Goal: Task Accomplishment & Management: Complete application form

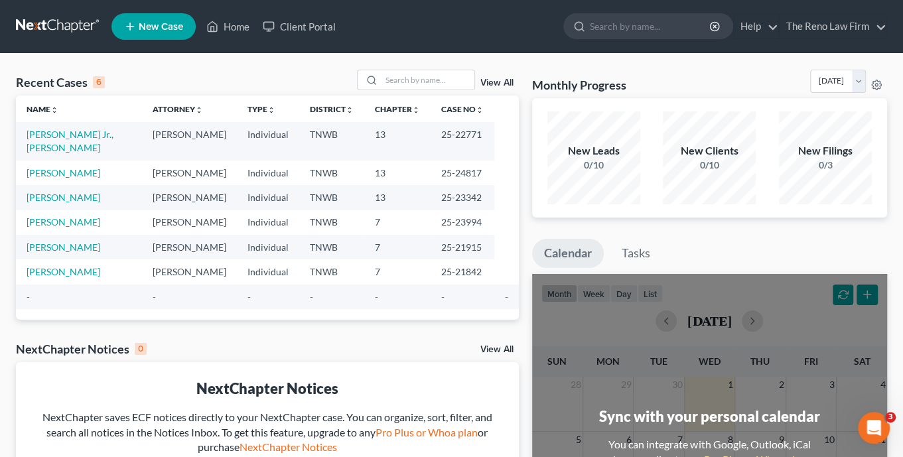
click at [156, 25] on span "New Case" at bounding box center [161, 27] width 44 height 10
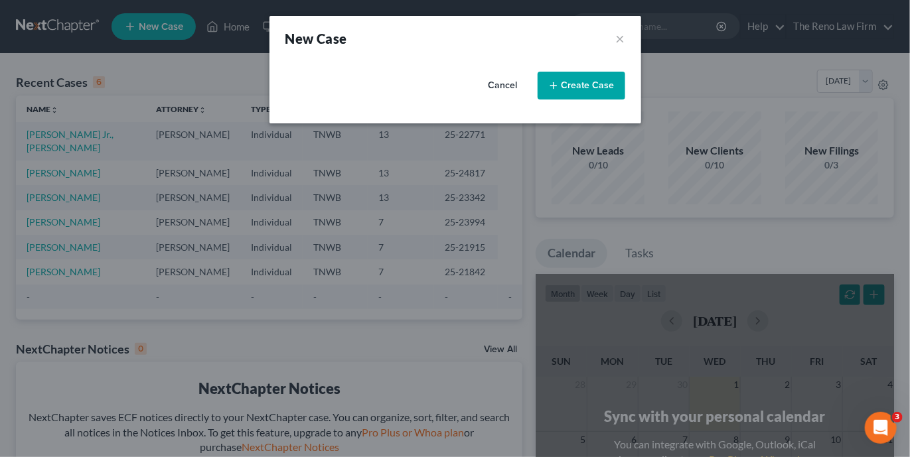
select select "76"
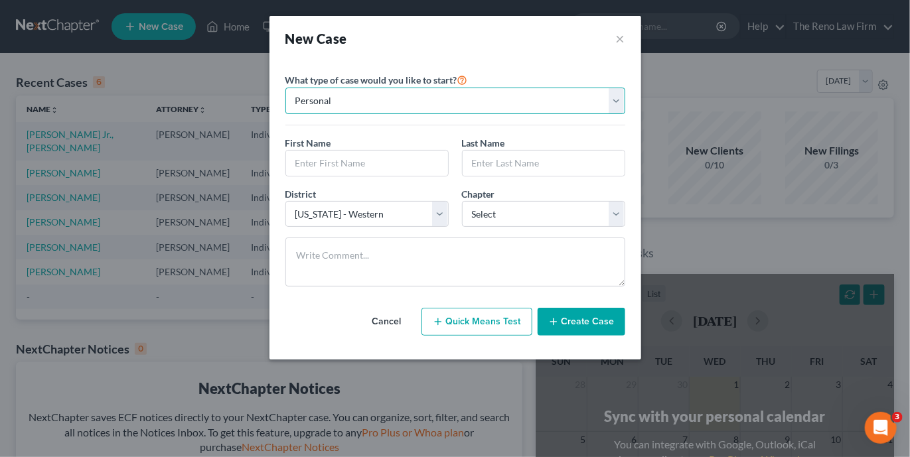
click at [404, 102] on select "Personal Business" at bounding box center [455, 101] width 340 height 27
click at [285, 88] on select "Personal Business" at bounding box center [455, 101] width 340 height 27
click at [327, 161] on input "text" at bounding box center [367, 163] width 162 height 25
type input "[PERSON_NAME]"
click at [501, 166] on input "text" at bounding box center [544, 163] width 162 height 25
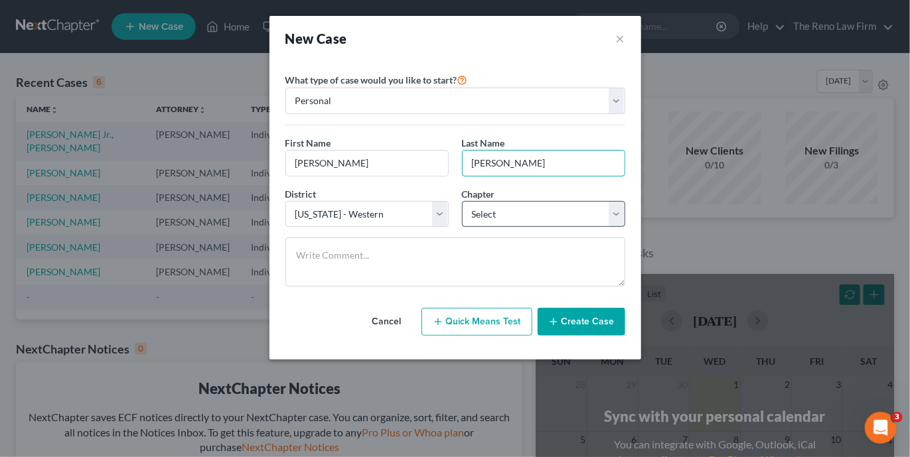
type input "[PERSON_NAME]"
click at [487, 217] on select "Select 7 11 12 13" at bounding box center [543, 214] width 163 height 27
select select "3"
click at [462, 201] on select "Select 7 11 12 13" at bounding box center [543, 214] width 163 height 27
click at [595, 323] on button "Create Case" at bounding box center [582, 322] width 88 height 28
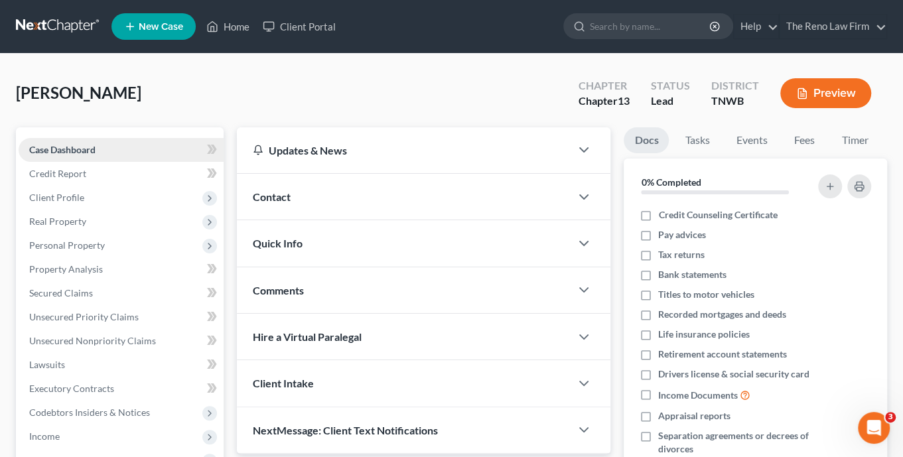
click at [76, 149] on span "Case Dashboard" at bounding box center [62, 149] width 66 height 11
click at [165, 146] on link "Case Dashboard" at bounding box center [121, 150] width 205 height 24
click at [213, 146] on icon at bounding box center [214, 149] width 6 height 9
click at [47, 203] on span "Client Profile" at bounding box center [121, 198] width 205 height 24
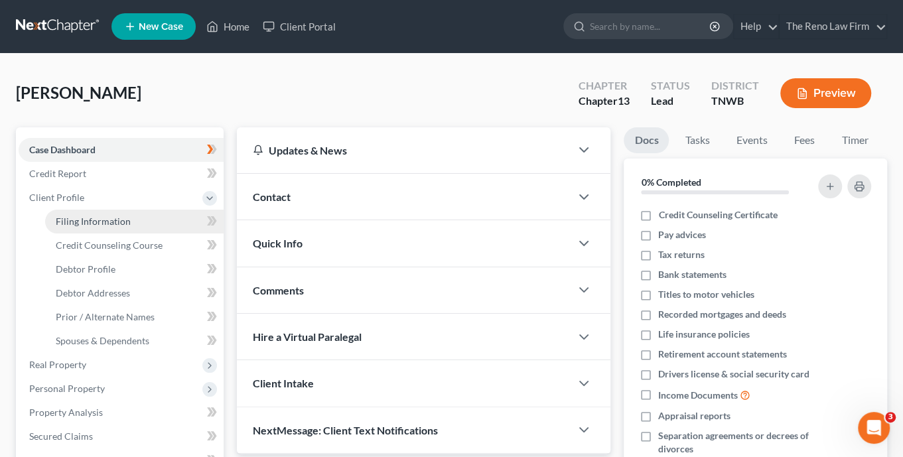
click at [90, 218] on span "Filing Information" at bounding box center [93, 221] width 75 height 11
select select "1"
select select "0"
select select "3"
select select "76"
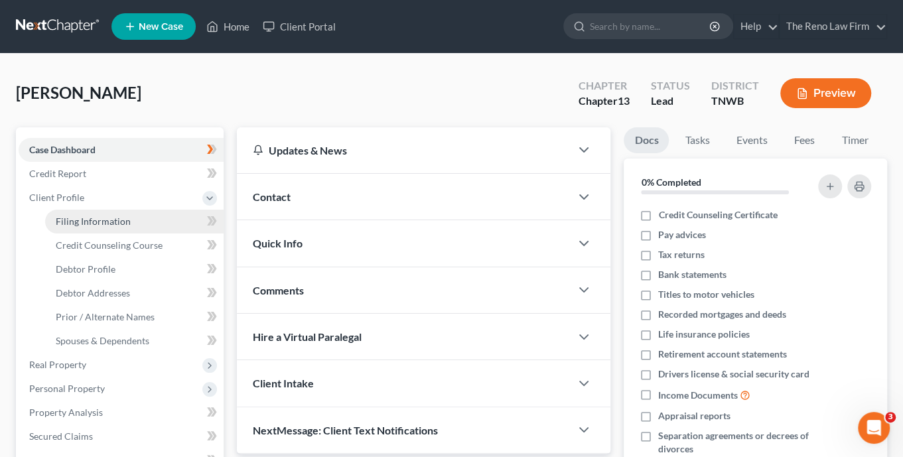
select select "44"
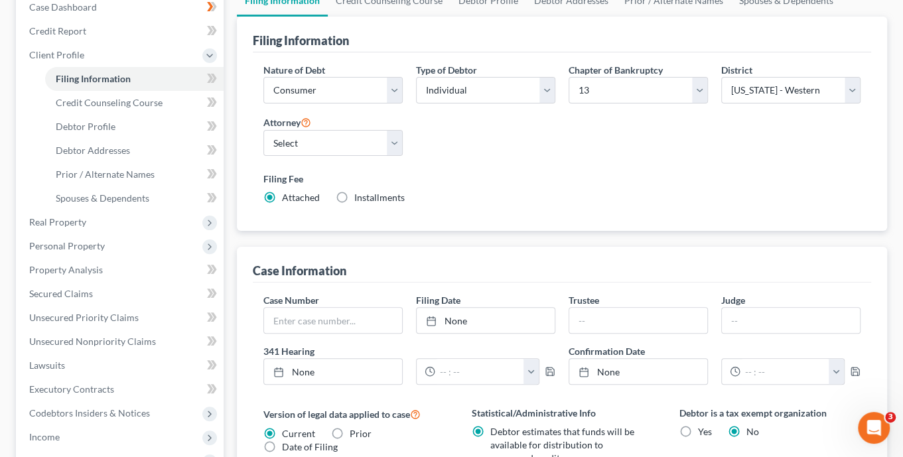
scroll to position [189, 0]
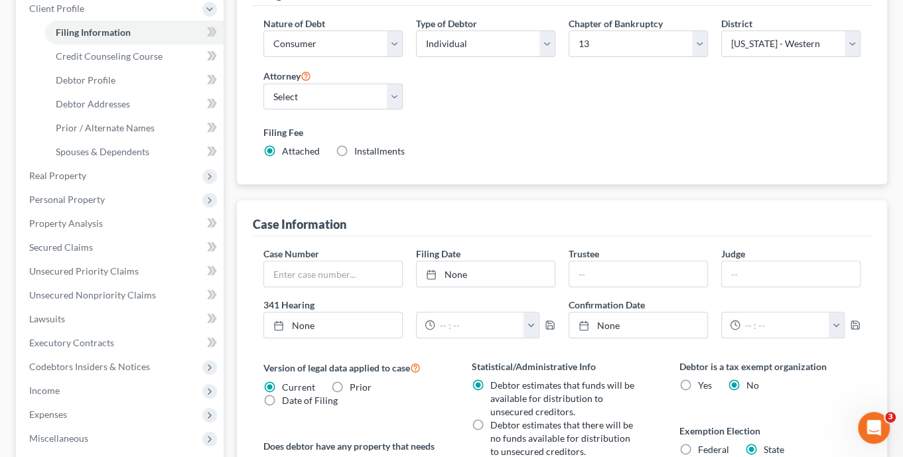
click at [354, 146] on label "Installments Installments" at bounding box center [379, 151] width 50 height 13
click at [360, 146] on input "Installments Installments" at bounding box center [364, 149] width 9 height 9
radio input "true"
radio input "false"
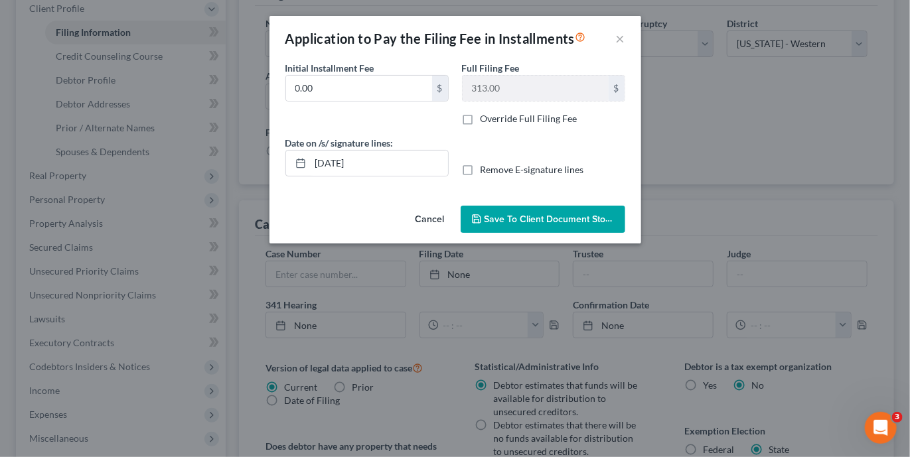
click at [481, 169] on label "Remove E-signature lines" at bounding box center [533, 169] width 104 height 13
click at [486, 169] on input "Remove E-signature lines" at bounding box center [490, 167] width 9 height 9
checkbox input "true"
click at [511, 217] on span "Save to Client Document Storage" at bounding box center [555, 219] width 141 height 11
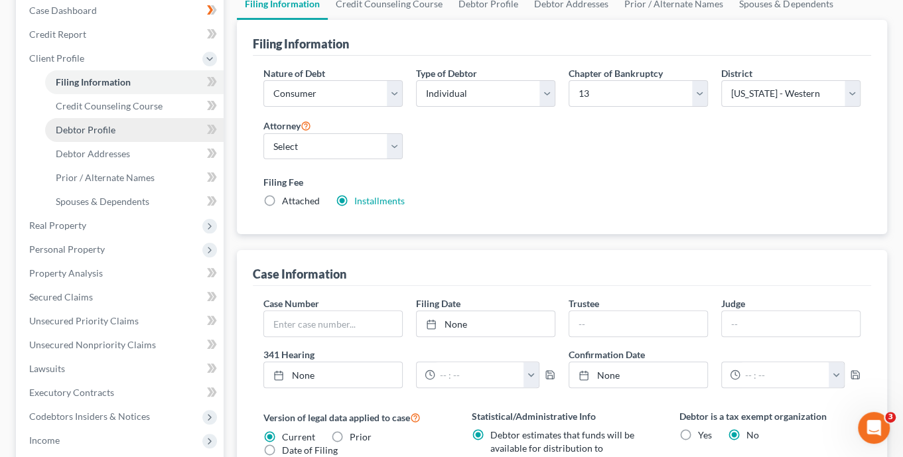
scroll to position [136, 0]
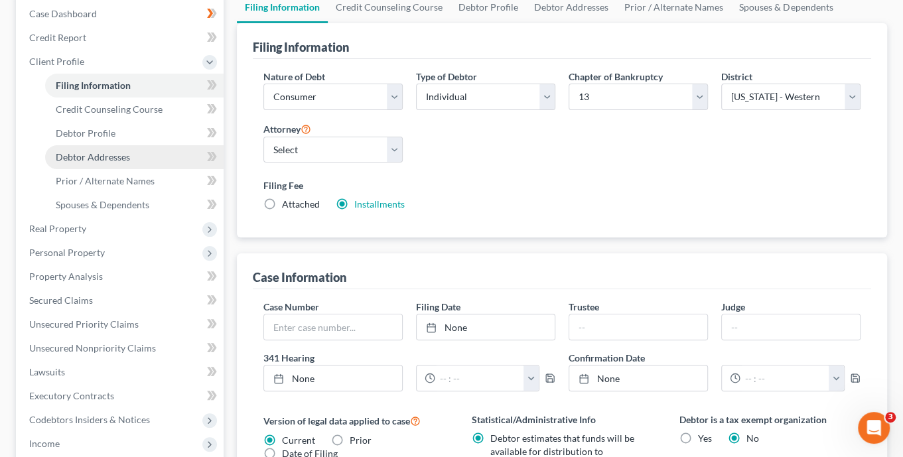
click at [80, 151] on span "Debtor Addresses" at bounding box center [93, 156] width 74 height 11
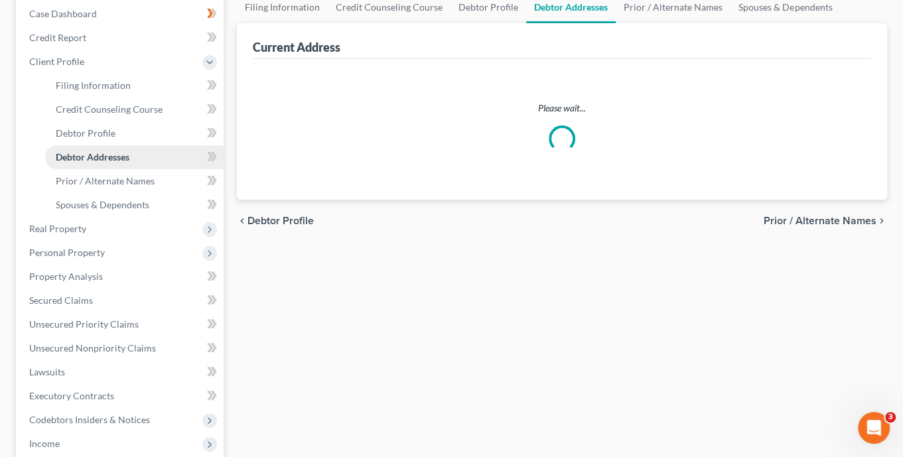
select select "0"
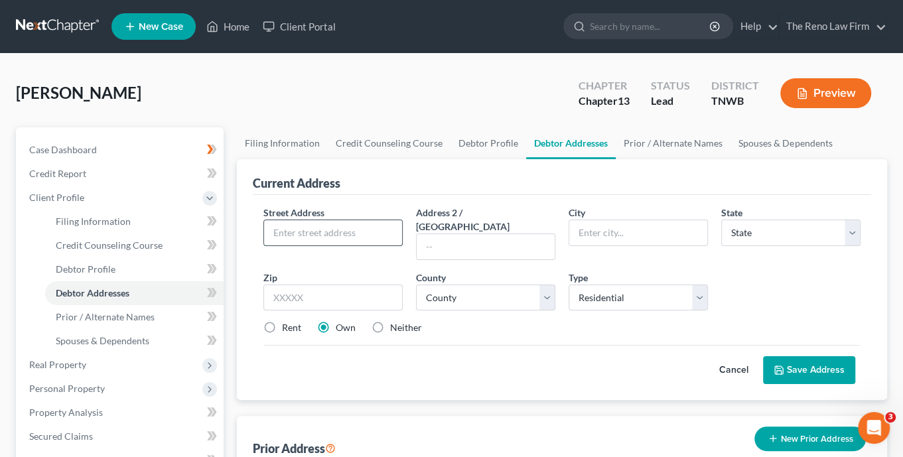
click at [309, 221] on input "text" at bounding box center [333, 232] width 138 height 25
type input "[STREET_ADDRESS]"
click at [616, 227] on input "text" at bounding box center [639, 232] width 138 height 25
type input "Atoka"
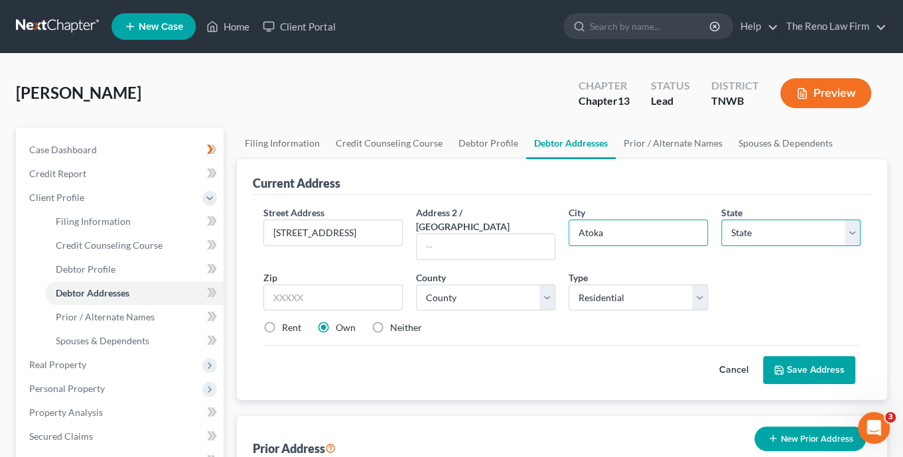
click at [803, 234] on select "State [US_STATE] AK AR AZ CA CO CT DE DC [GEOGRAPHIC_DATA] [GEOGRAPHIC_DATA] GU…" at bounding box center [791, 233] width 139 height 27
select select "44"
click at [758, 229] on select "State [US_STATE] AK AR AZ CA CO CT DE DC [GEOGRAPHIC_DATA] [GEOGRAPHIC_DATA] GU…" at bounding box center [791, 233] width 139 height 27
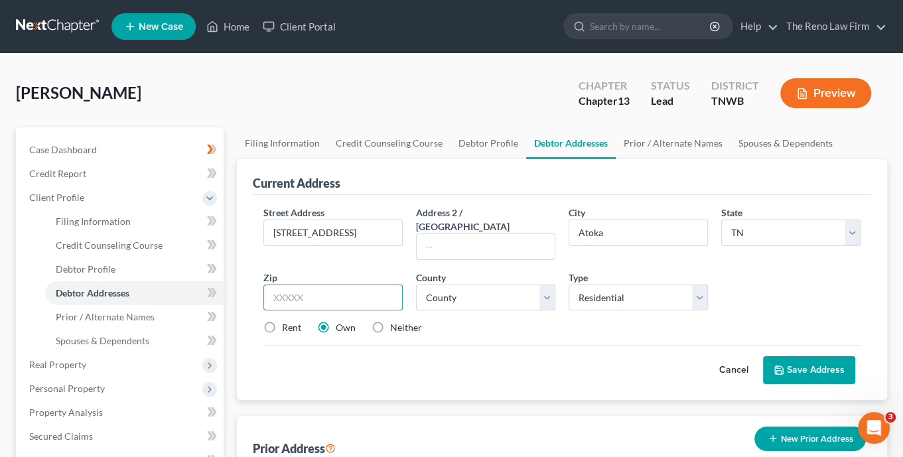
click at [311, 285] on input "text" at bounding box center [333, 298] width 139 height 27
type input "38004-7624"
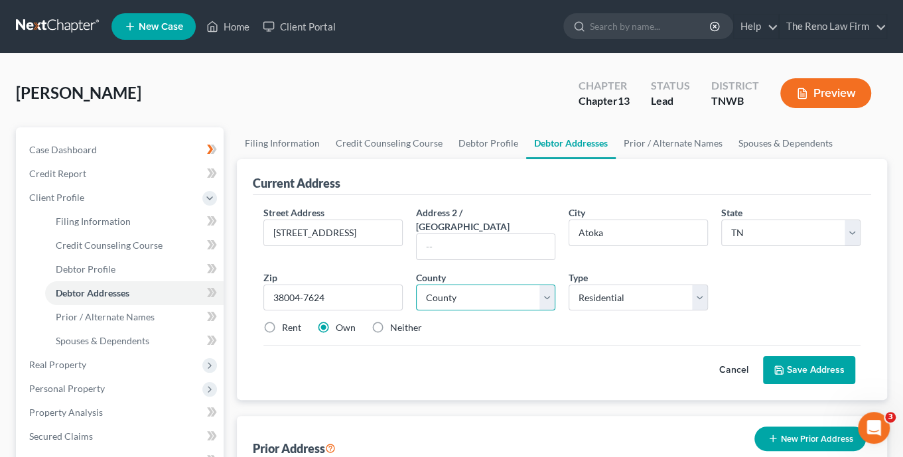
click at [467, 286] on select "County [GEOGRAPHIC_DATA] [GEOGRAPHIC_DATA] [GEOGRAPHIC_DATA] [GEOGRAPHIC_DATA] …" at bounding box center [485, 298] width 139 height 27
select select "83"
click at [416, 285] on select "County [GEOGRAPHIC_DATA] [GEOGRAPHIC_DATA] [GEOGRAPHIC_DATA] [GEOGRAPHIC_DATA] …" at bounding box center [485, 298] width 139 height 27
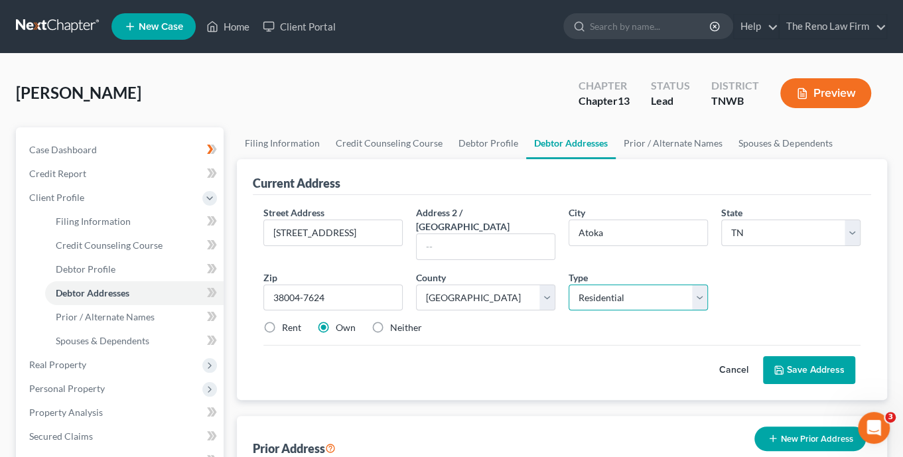
click at [632, 285] on select "Select Residential Mailing Rental Business" at bounding box center [638, 298] width 139 height 27
click at [569, 285] on select "Select Residential Mailing Rental Business" at bounding box center [638, 298] width 139 height 27
click at [390, 321] on label "Neither" at bounding box center [406, 327] width 32 height 13
click at [396, 321] on input "Neither" at bounding box center [400, 325] width 9 height 9
radio input "true"
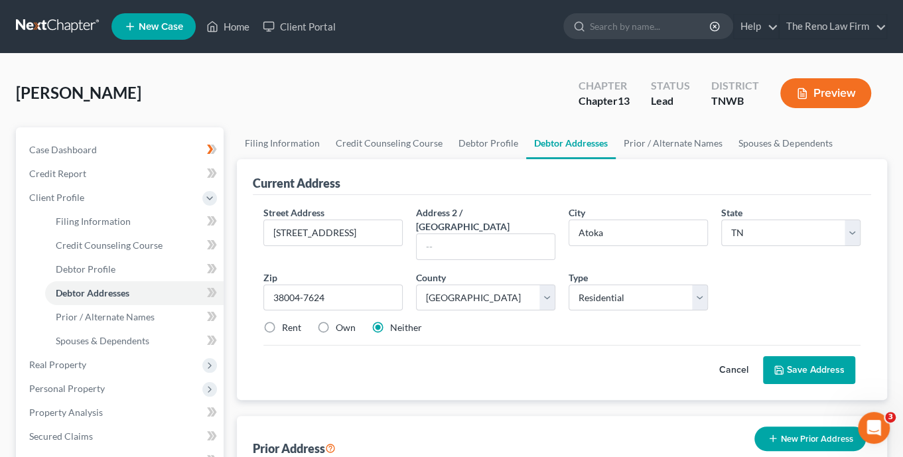
click at [816, 356] on button "Save Address" at bounding box center [809, 370] width 92 height 28
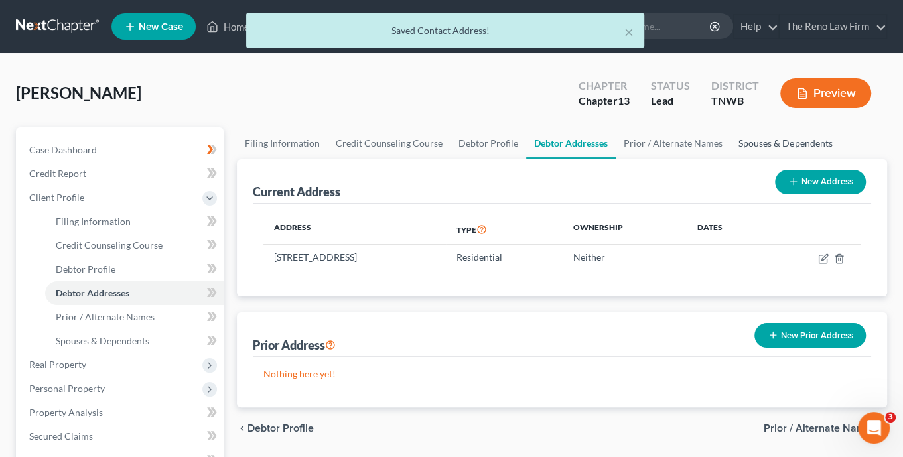
click at [784, 145] on link "Spouses & Dependents" at bounding box center [786, 143] width 110 height 32
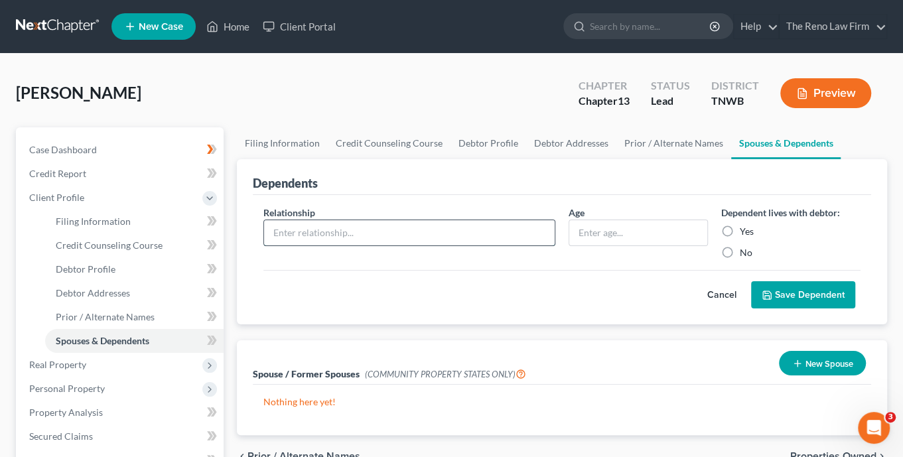
click at [347, 233] on input "text" at bounding box center [409, 232] width 291 height 25
type input "Son"
click at [595, 232] on input "text" at bounding box center [639, 232] width 138 height 25
type input "10"
click at [740, 228] on label "Yes" at bounding box center [747, 231] width 14 height 13
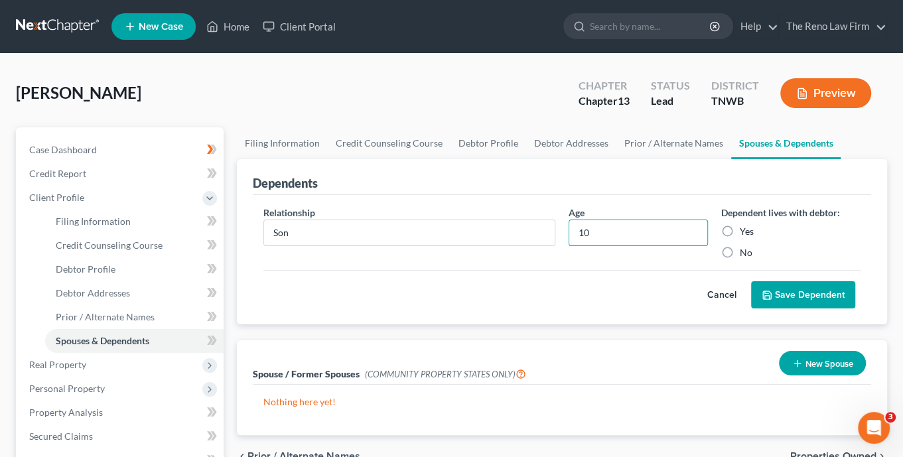
click at [745, 228] on input "Yes" at bounding box center [749, 229] width 9 height 9
radio input "true"
click at [791, 291] on button "Save Dependent" at bounding box center [803, 295] width 104 height 28
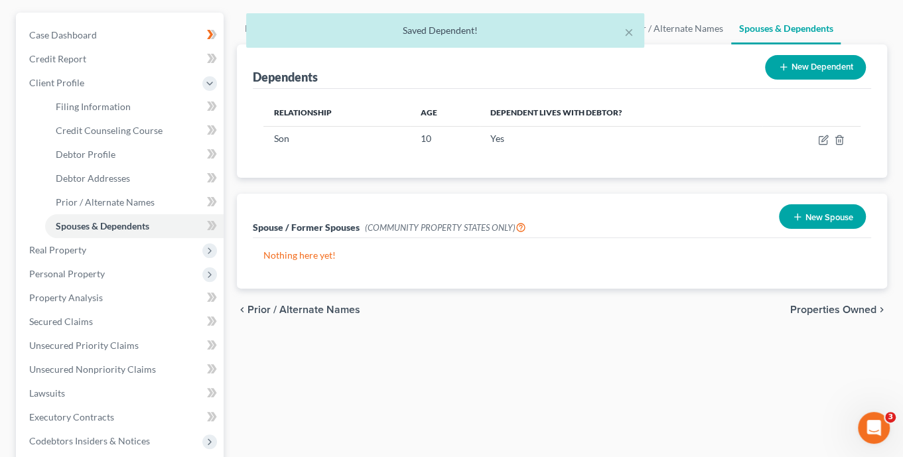
scroll to position [142, 0]
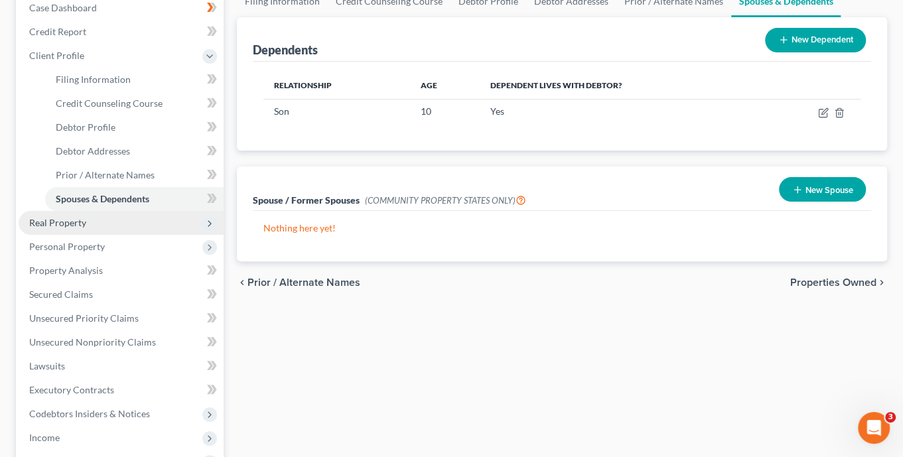
click at [73, 220] on span "Real Property" at bounding box center [57, 222] width 57 height 11
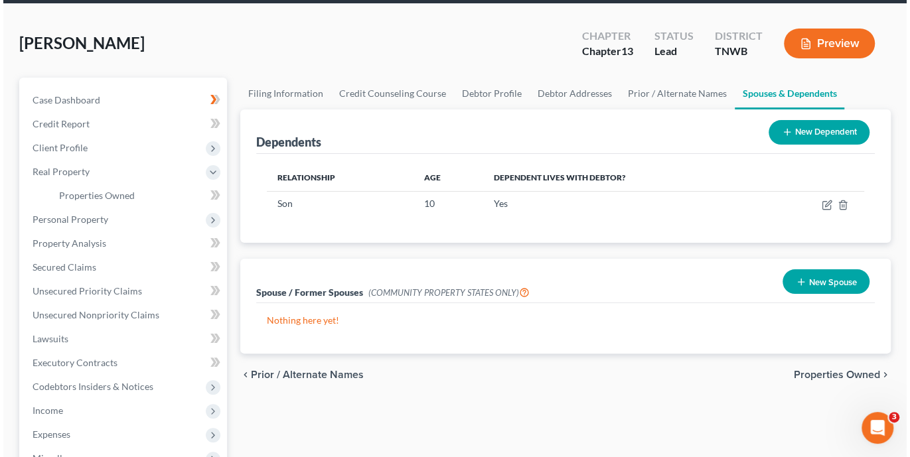
scroll to position [0, 0]
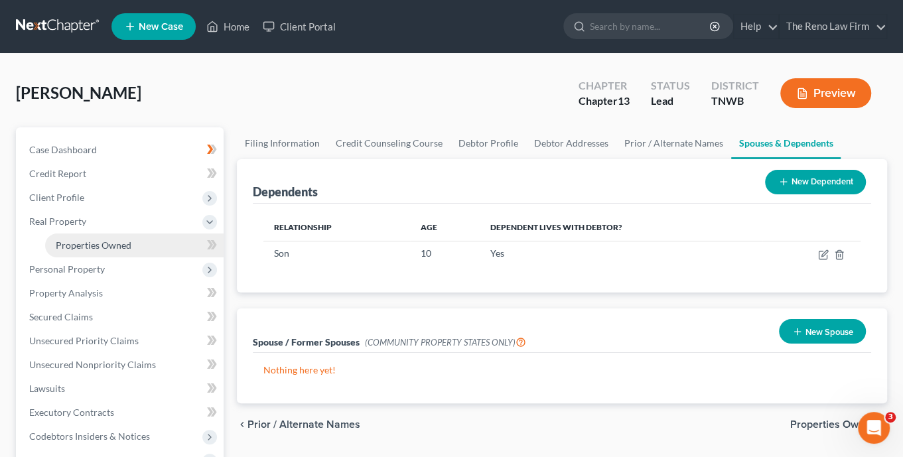
click at [74, 246] on span "Properties Owned" at bounding box center [94, 245] width 76 height 11
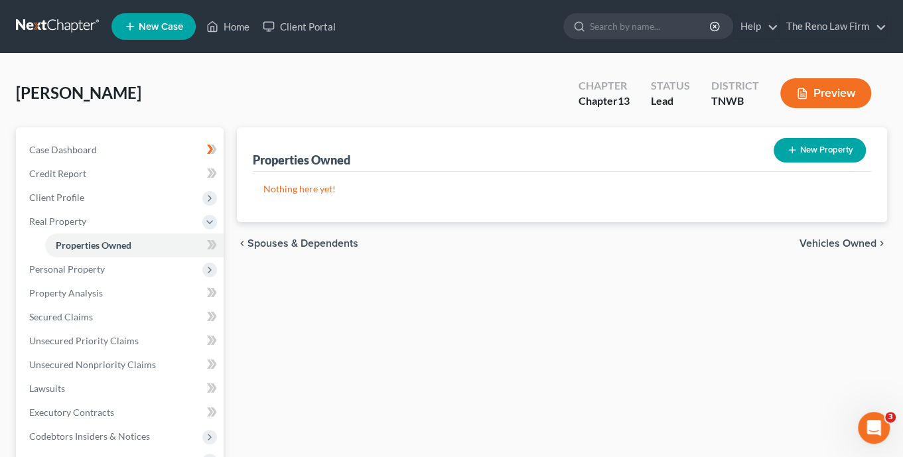
click at [825, 151] on button "New Property" at bounding box center [820, 150] width 92 height 25
select select "44"
select select "83"
select select "0"
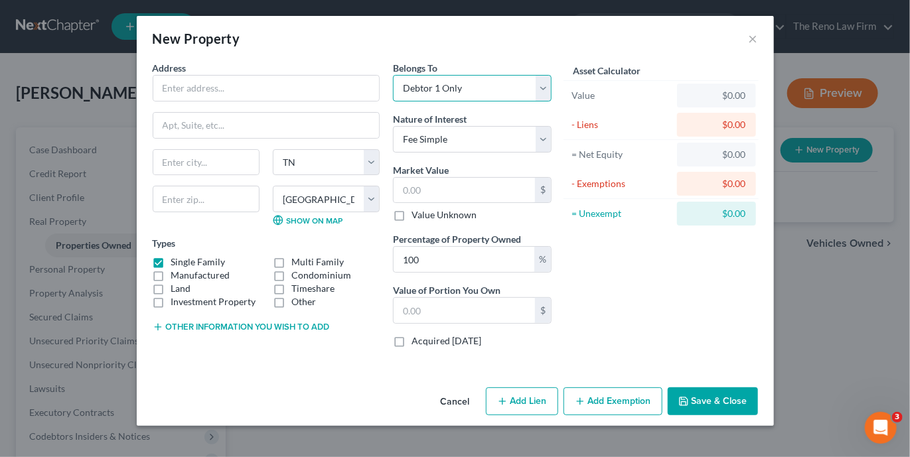
click at [543, 90] on select "Select Debtor 1 Only Debtor 2 Only Debtor 1 And Debtor 2 Only At Least One Of T…" at bounding box center [472, 88] width 159 height 27
select select "3"
click at [393, 75] on select "Select Debtor 1 Only Debtor 2 Only Debtor 1 And Debtor 2 Only At Least One Of T…" at bounding box center [472, 88] width 159 height 27
click at [173, 91] on input "text" at bounding box center [266, 88] width 226 height 25
drag, startPoint x: 158, startPoint y: 286, endPoint x: 173, endPoint y: 287, distance: 14.6
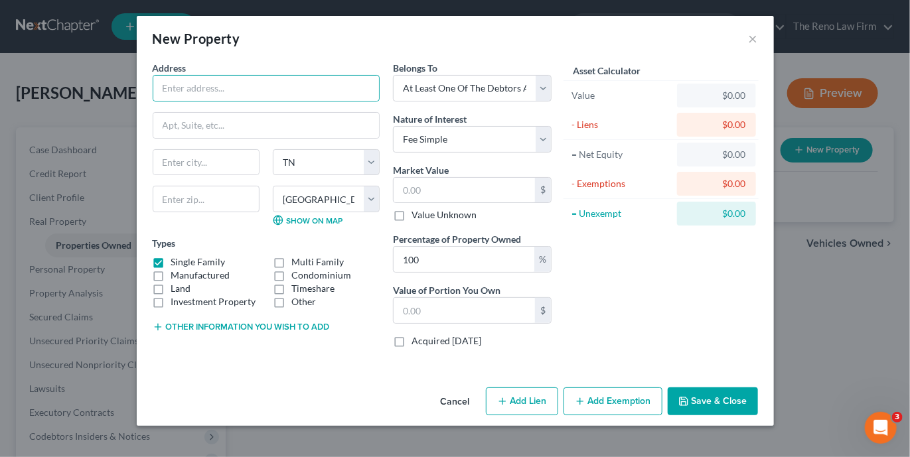
click at [171, 286] on label "Land" at bounding box center [181, 288] width 20 height 13
click at [177, 286] on input "Land" at bounding box center [181, 286] width 9 height 9
checkbox input "true"
click at [542, 92] on select "Select Debtor 1 Only Debtor 2 Only Debtor 1 And Debtor 2 Only At Least One Of T…" at bounding box center [472, 88] width 159 height 27
click at [546, 86] on select "Select Debtor 1 Only Debtor 2 Only Debtor 1 And Debtor 2 Only At Least One Of T…" at bounding box center [472, 88] width 159 height 27
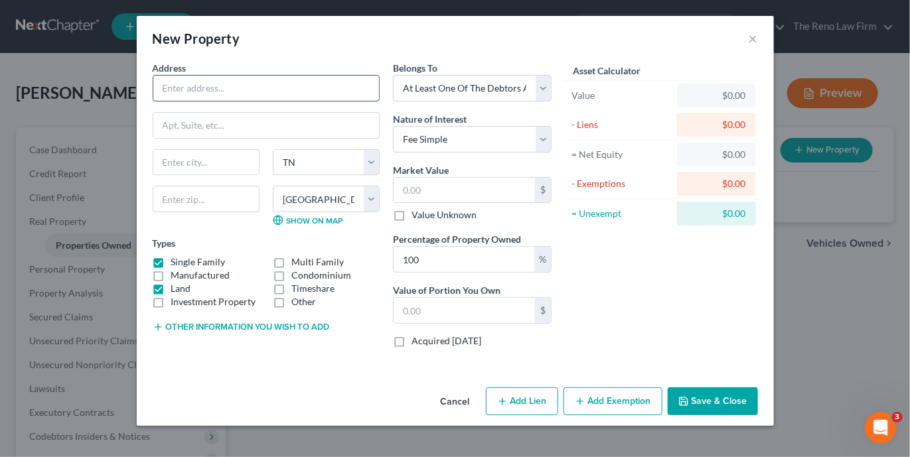
click at [215, 94] on input "text" at bounding box center [266, 88] width 226 height 25
type input "[STREET_ADDRESS]"
click at [202, 162] on input "text" at bounding box center [206, 162] width 106 height 25
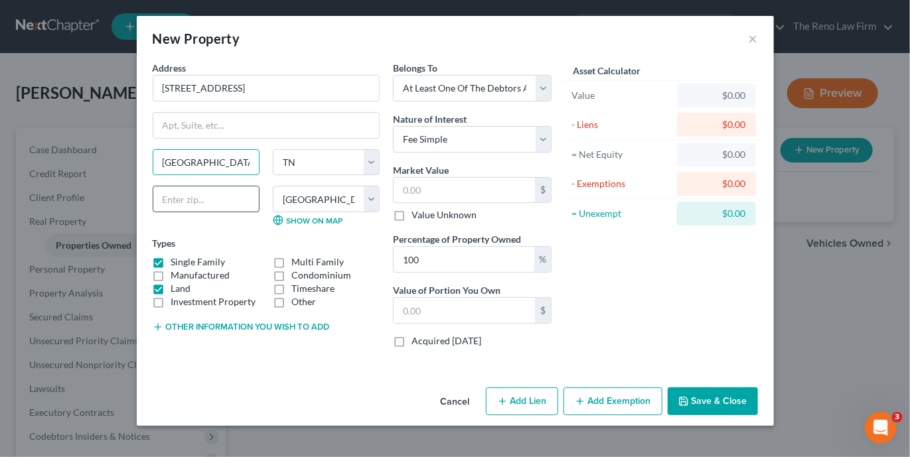
type input "[GEOGRAPHIC_DATA]"
click at [230, 199] on input "text" at bounding box center [206, 199] width 107 height 27
type input "38011"
click at [476, 164] on div "Market Value $ Value Unknown" at bounding box center [472, 192] width 159 height 59
click at [544, 139] on select "Select Fee Simple Joint Tenant Life Estate Equitable Interest Future Interest T…" at bounding box center [472, 139] width 159 height 27
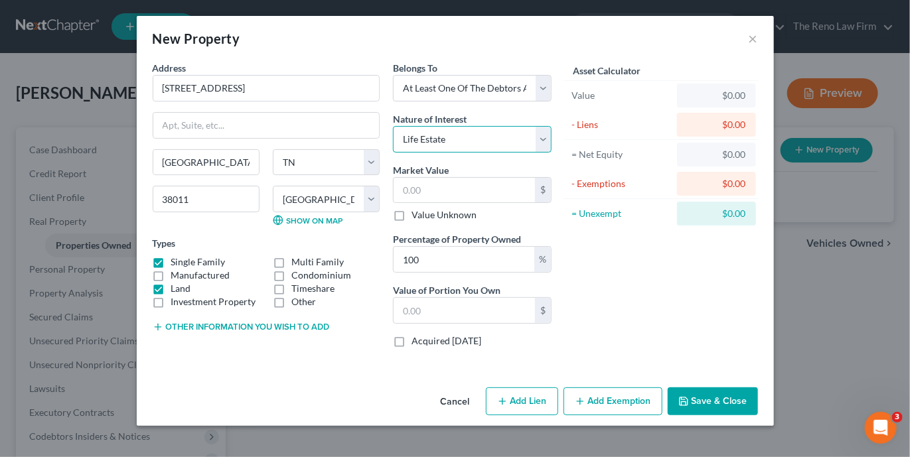
click at [393, 126] on select "Select Fee Simple Joint Tenant Life Estate Equitable Interest Future Interest T…" at bounding box center [472, 139] width 159 height 27
click at [546, 144] on select "Select Fee Simple Joint Tenant Life Estate Equitable Interest Future Interest T…" at bounding box center [472, 139] width 159 height 27
click at [544, 84] on select "Select Debtor 1 Only Debtor 2 Only Debtor 1 And Debtor 2 Only At Least One Of T…" at bounding box center [472, 88] width 159 height 27
click at [393, 75] on select "Select Debtor 1 Only Debtor 2 Only Debtor 1 And Debtor 2 Only At Least One Of T…" at bounding box center [472, 88] width 159 height 27
click at [545, 137] on select "Select Fee Simple Joint Tenant Life Estate Equitable Interest Future Interest T…" at bounding box center [472, 139] width 159 height 27
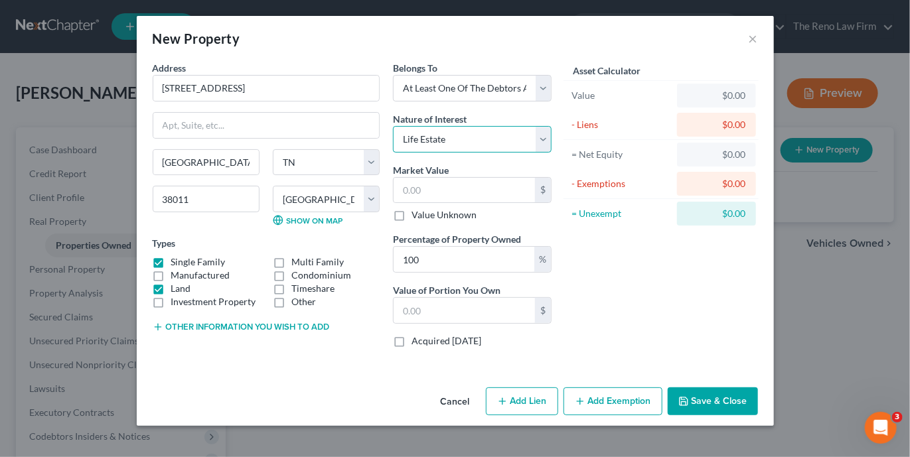
select select "4"
click at [393, 126] on select "Select Fee Simple Joint Tenant Life Estate Equitable Interest Future Interest T…" at bounding box center [472, 139] width 159 height 27
click at [403, 191] on input "text" at bounding box center [464, 190] width 141 height 25
click at [491, 165] on div "Market Value $ Value Unknown" at bounding box center [472, 192] width 159 height 59
click at [171, 295] on label "Investment Property" at bounding box center [213, 301] width 85 height 13
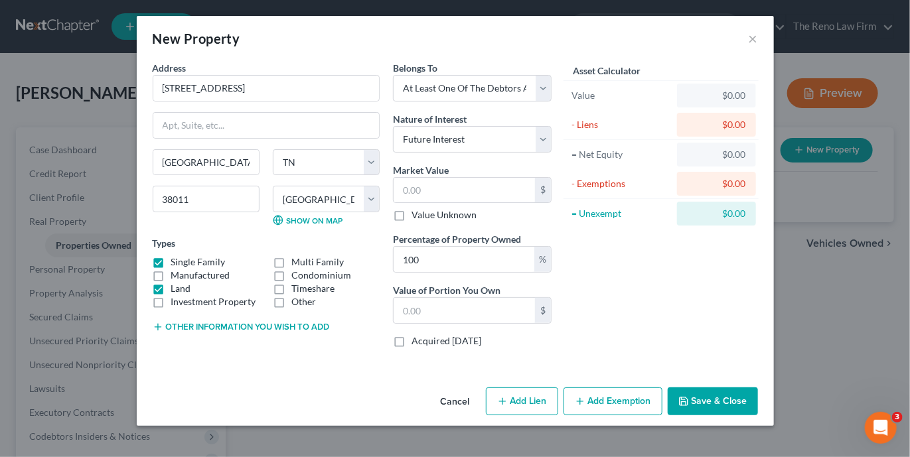
click at [177, 295] on input "Investment Property" at bounding box center [181, 299] width 9 height 9
checkbox input "true"
click at [171, 287] on label "Land" at bounding box center [181, 288] width 20 height 13
click at [177, 287] on input "Land" at bounding box center [181, 286] width 9 height 9
checkbox input "false"
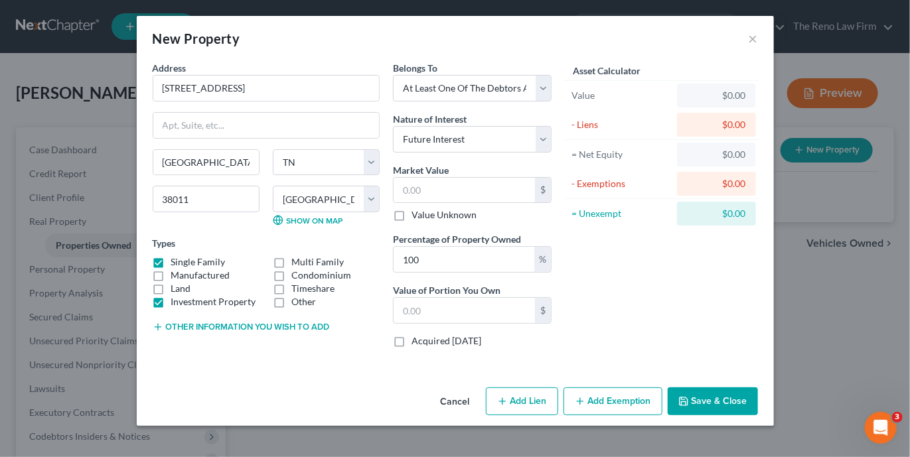
click at [171, 301] on label "Investment Property" at bounding box center [213, 301] width 85 height 13
click at [177, 301] on input "Investment Property" at bounding box center [181, 299] width 9 height 9
checkbox input "false"
drag, startPoint x: 405, startPoint y: 258, endPoint x: 498, endPoint y: 256, distance: 92.9
click at [492, 257] on input "100" at bounding box center [464, 259] width 141 height 25
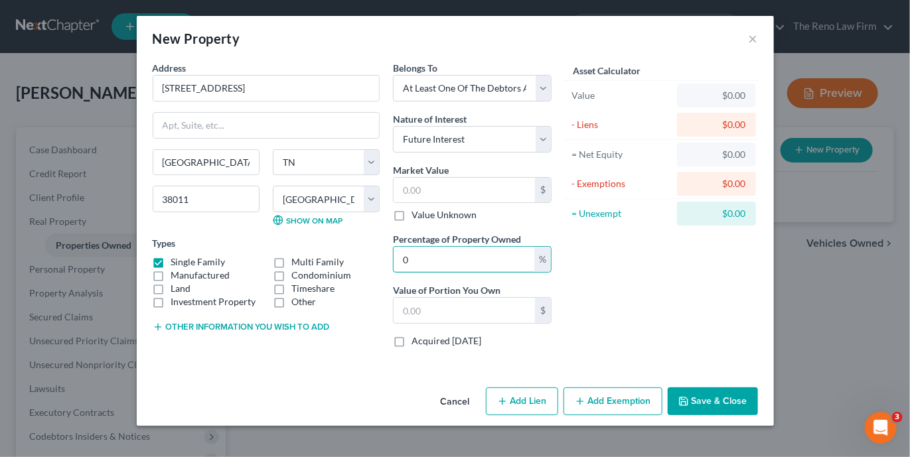
type input "0"
click at [635, 313] on div "Asset Calculator Value $0.00 - Liens $0.00 = Net Equity $0.00 - Exemptions $0.0…" at bounding box center [661, 209] width 206 height 297
click at [714, 398] on button "Save & Close" at bounding box center [713, 402] width 90 height 28
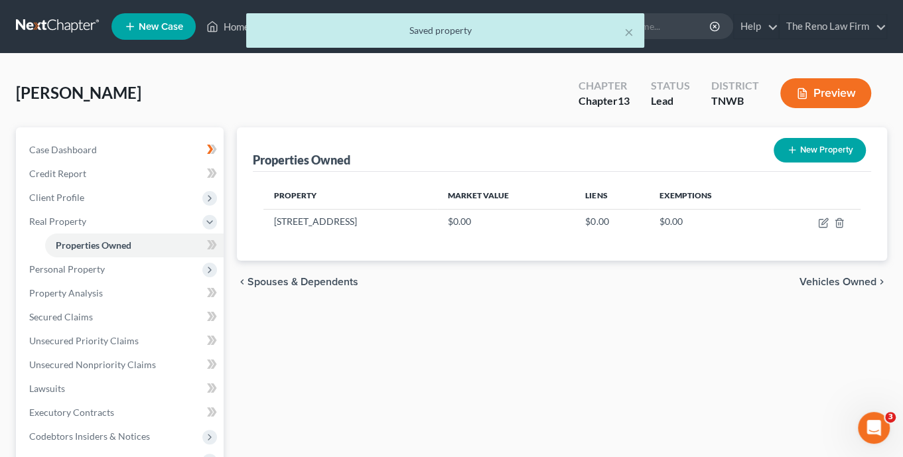
click at [832, 143] on button "New Property" at bounding box center [820, 150] width 92 height 25
select select "44"
select select "83"
select select "0"
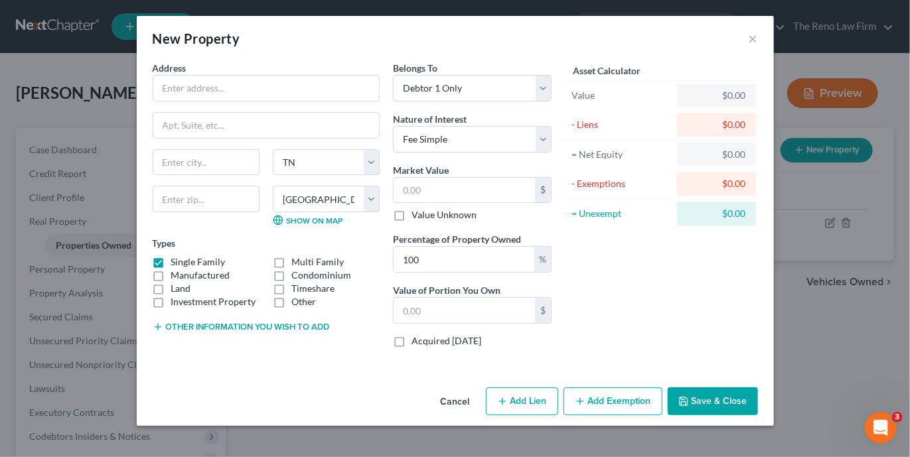
click at [171, 289] on label "Land" at bounding box center [181, 288] width 20 height 13
click at [177, 289] on input "Land" at bounding box center [181, 286] width 9 height 9
checkbox input "true"
click at [204, 204] on input "text" at bounding box center [206, 199] width 107 height 27
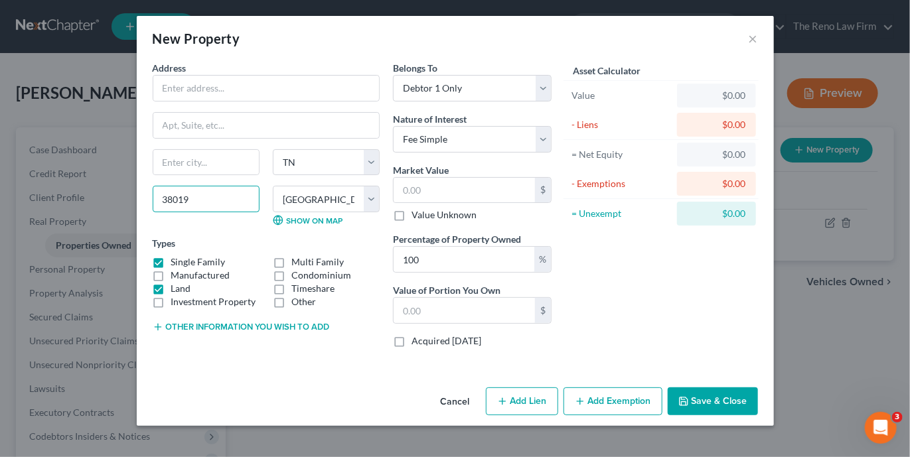
type input "38019"
type input "[PERSON_NAME]"
click at [385, 140] on div "Address * [PERSON_NAME][GEOGRAPHIC_DATA] [US_STATE][GEOGRAPHIC_DATA] [GEOGRAPHI…" at bounding box center [266, 209] width 240 height 297
click at [179, 88] on input "text" at bounding box center [266, 88] width 226 height 25
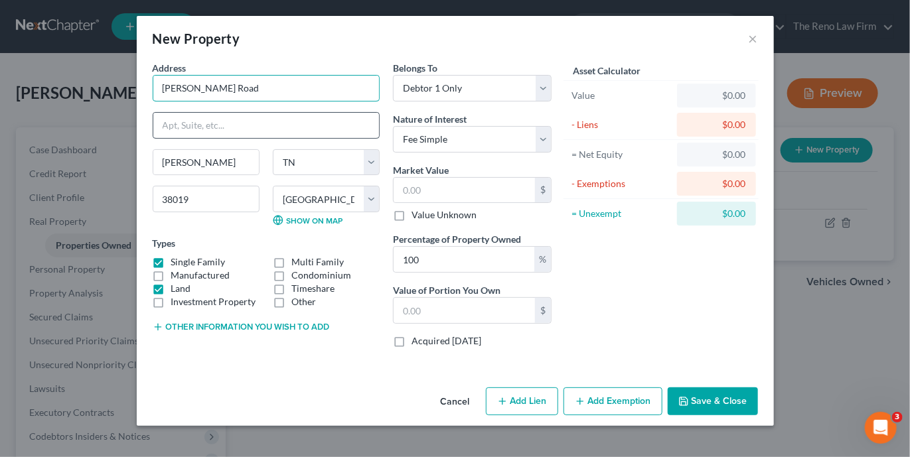
type input "[PERSON_NAME] Road"
click at [196, 129] on input "text" at bounding box center [266, 125] width 226 height 25
type input "Ctrl Map 039 Parcel: 077.00"
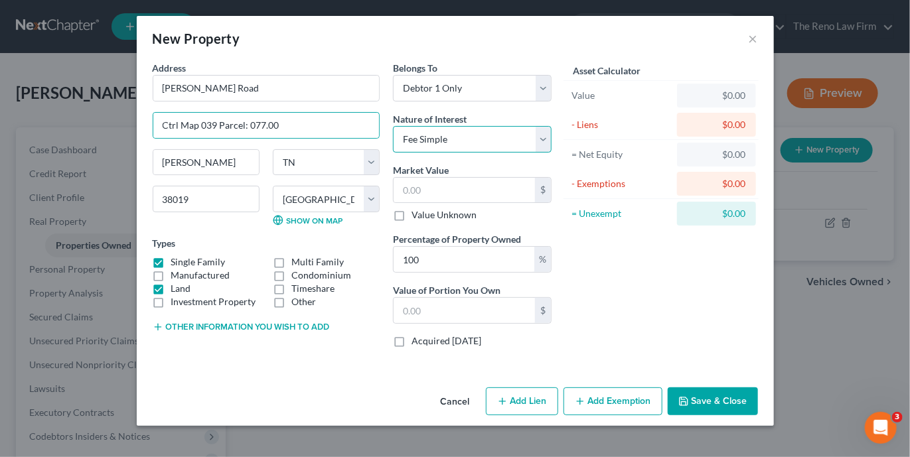
click at [546, 141] on select "Select Fee Simple Joint Tenant Life Estate Equitable Interest Future Interest T…" at bounding box center [472, 139] width 159 height 27
click at [412, 214] on label "Value Unknown" at bounding box center [444, 214] width 65 height 13
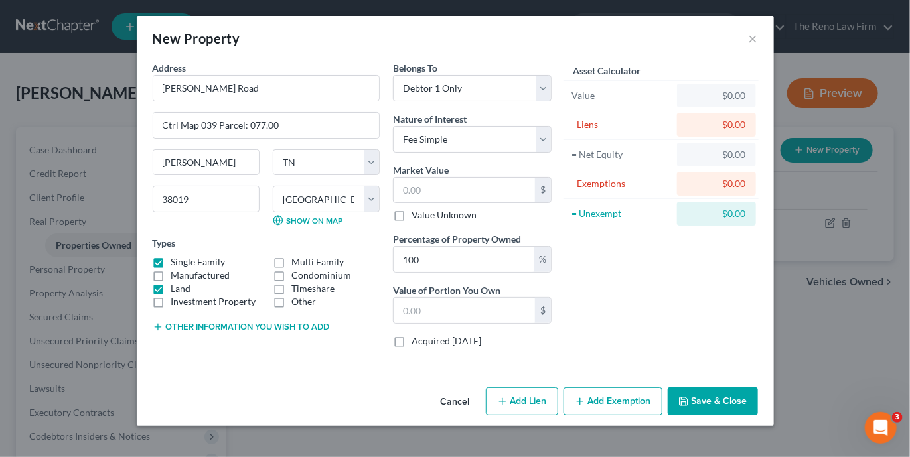
click at [417, 214] on input "Value Unknown" at bounding box center [421, 212] width 9 height 9
checkbox input "true"
type input "0.00"
